Goal: Navigation & Orientation: Understand site structure

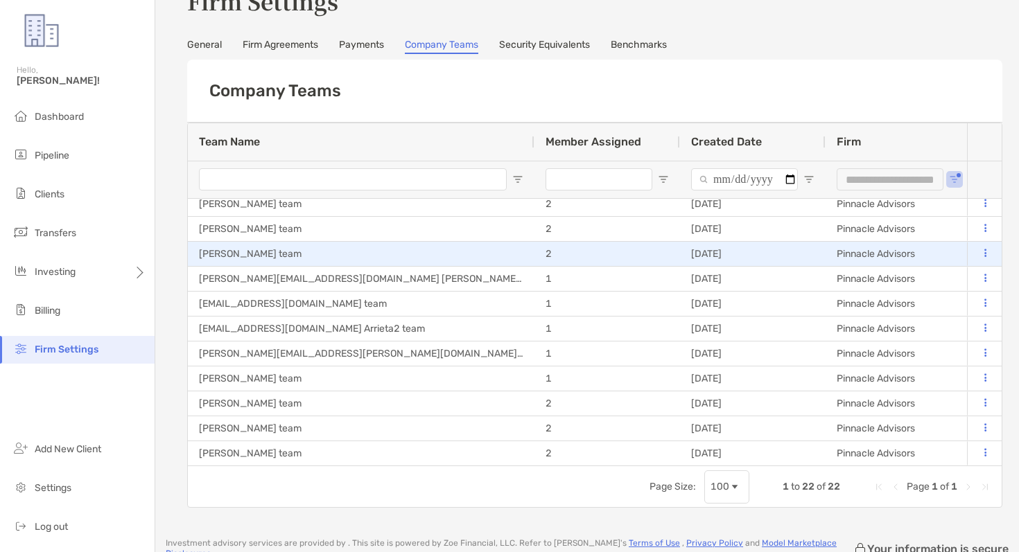
scroll to position [44, 0]
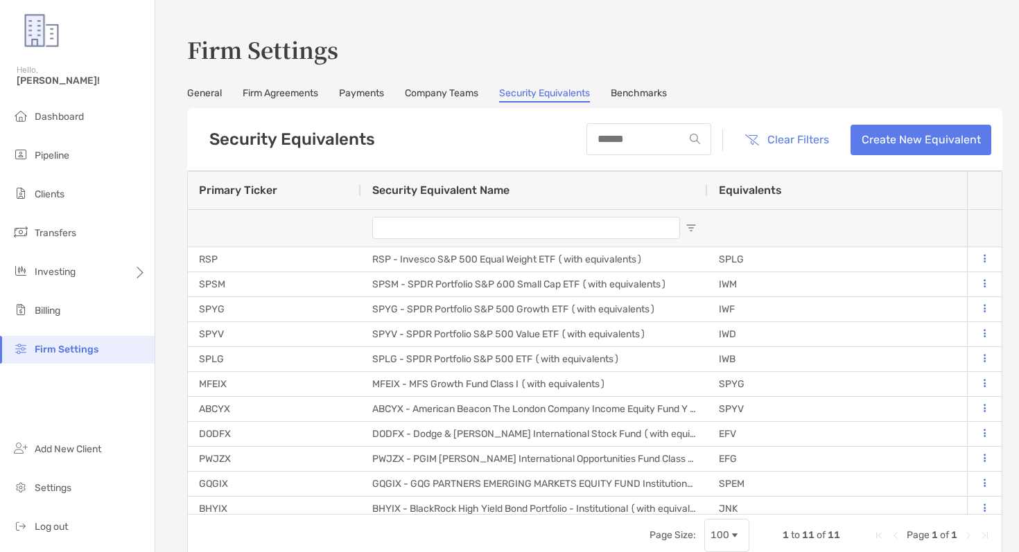
scroll to position [39, 0]
